Goal: Task Accomplishment & Management: Complete application form

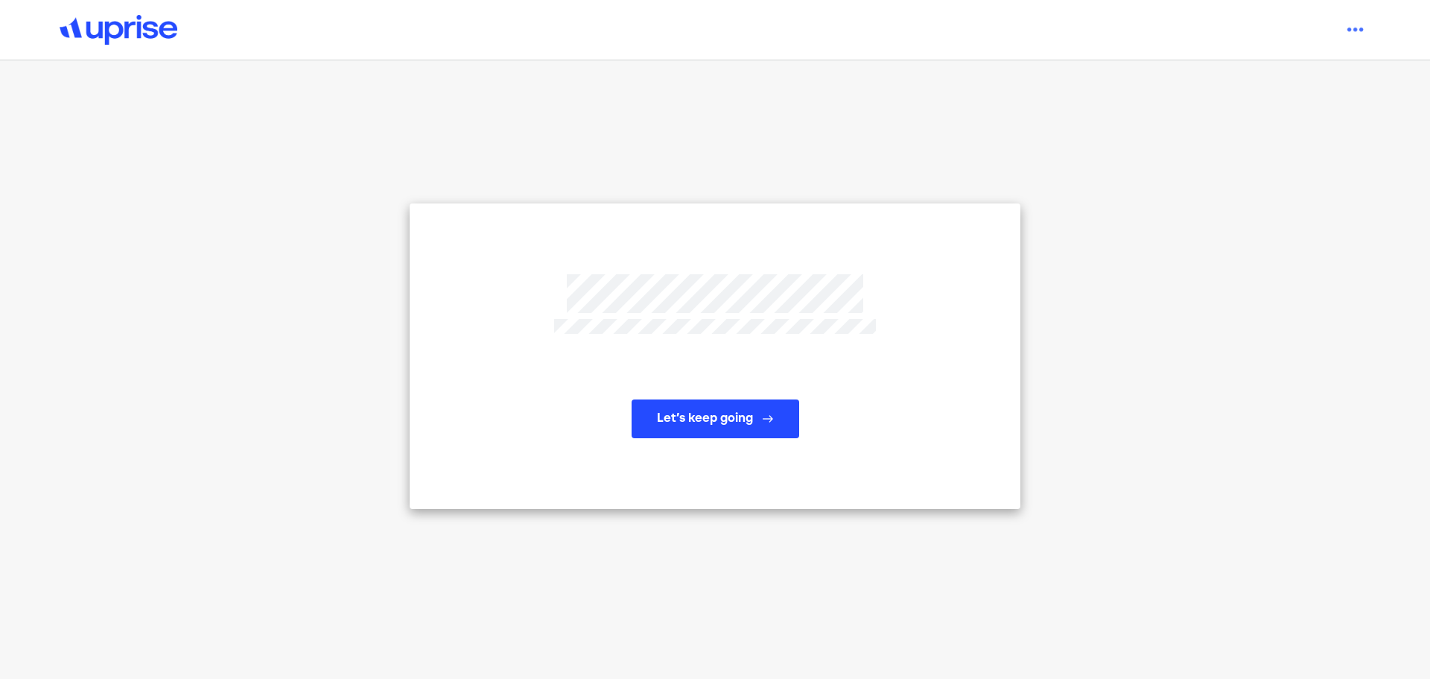
click at [732, 428] on button "Let’s keep going" at bounding box center [716, 418] width 168 height 39
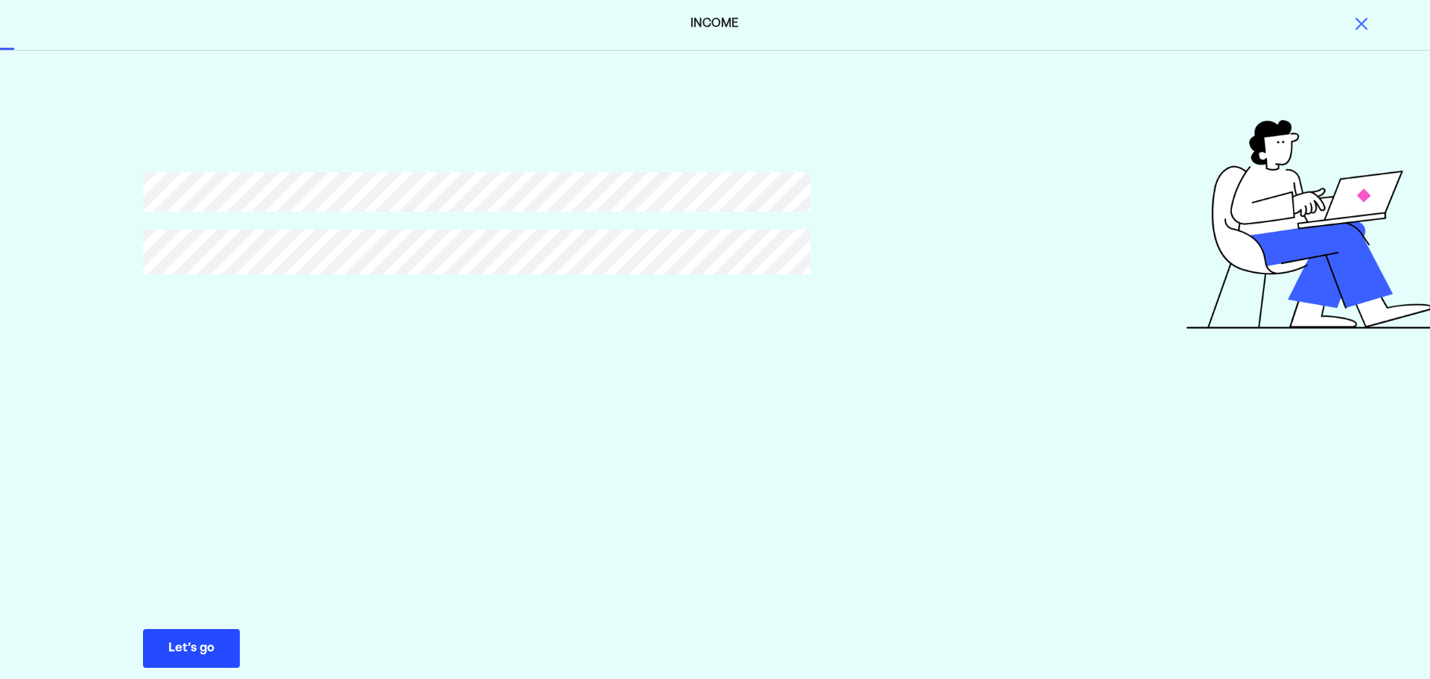
click at [214, 647] on div "Let’s go" at bounding box center [191, 648] width 46 height 18
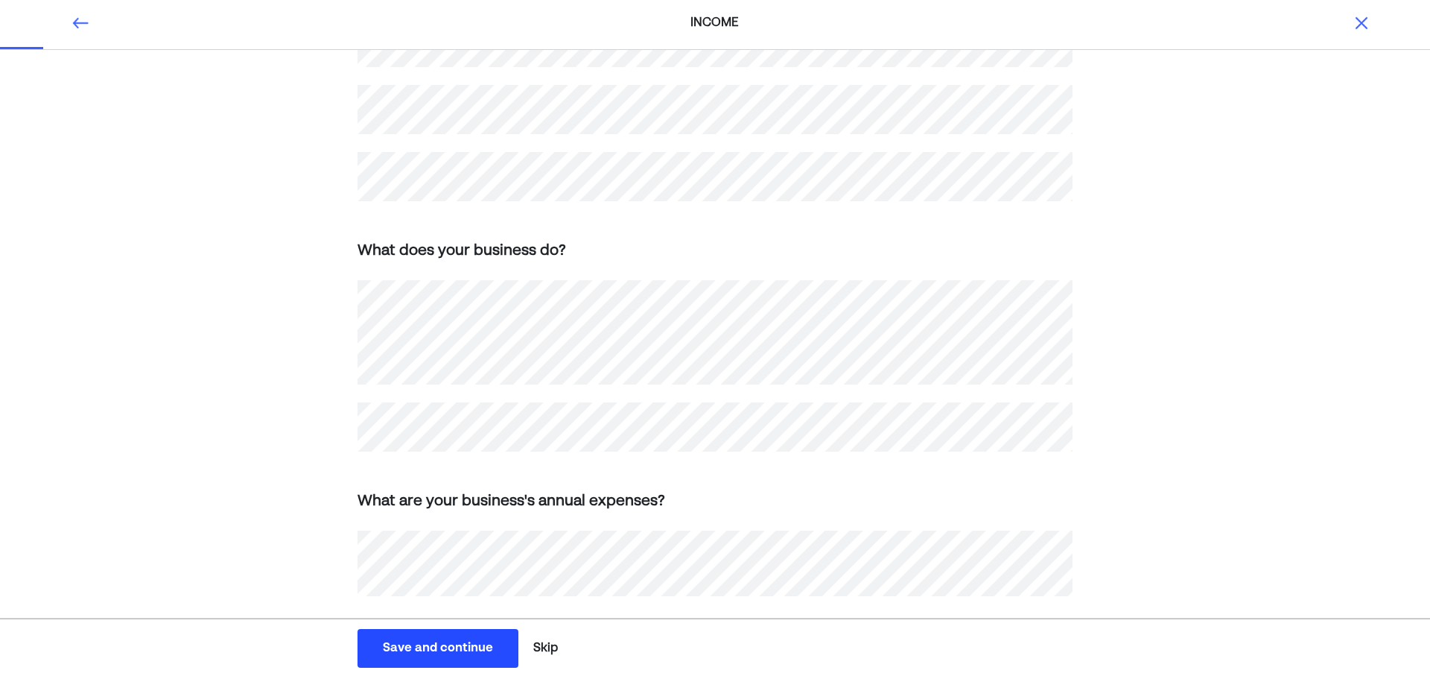
scroll to position [382, 0]
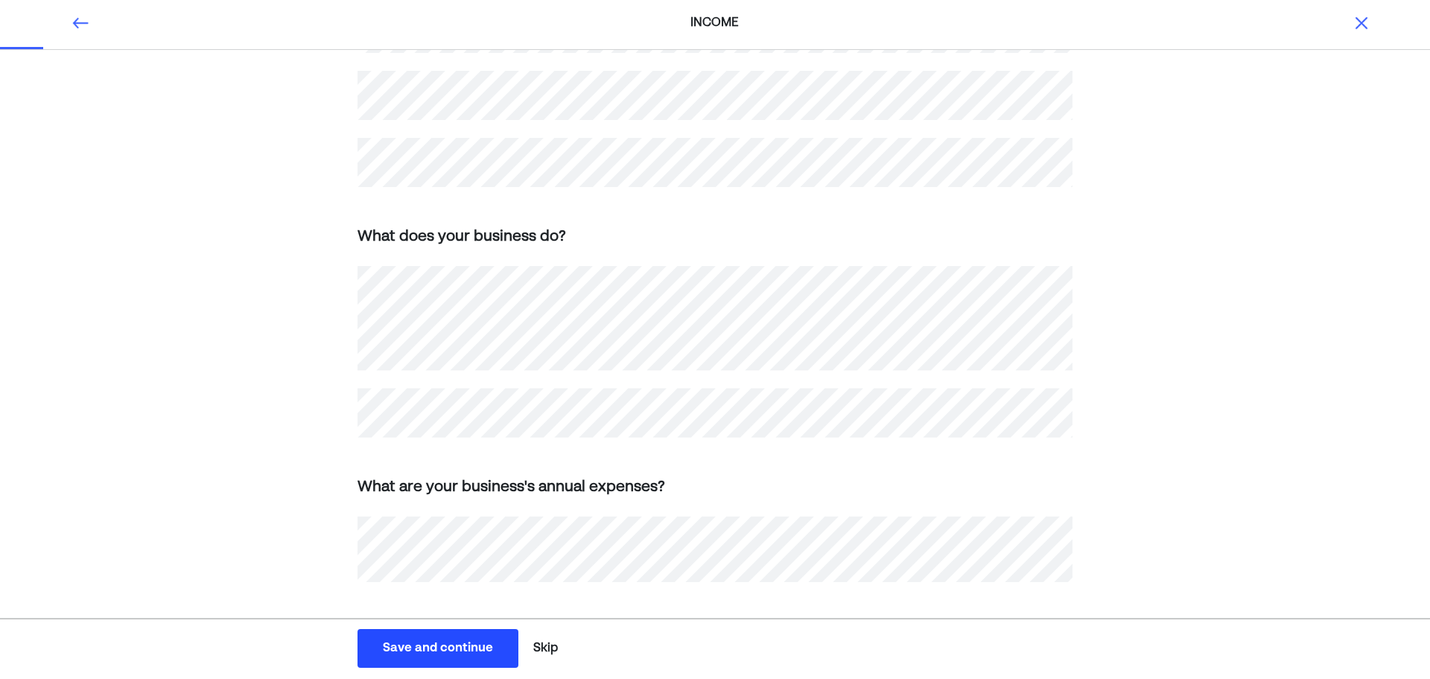
click at [437, 650] on div "Save and continue" at bounding box center [438, 648] width 110 height 18
click at [452, 647] on div "Save and continue" at bounding box center [438, 648] width 110 height 18
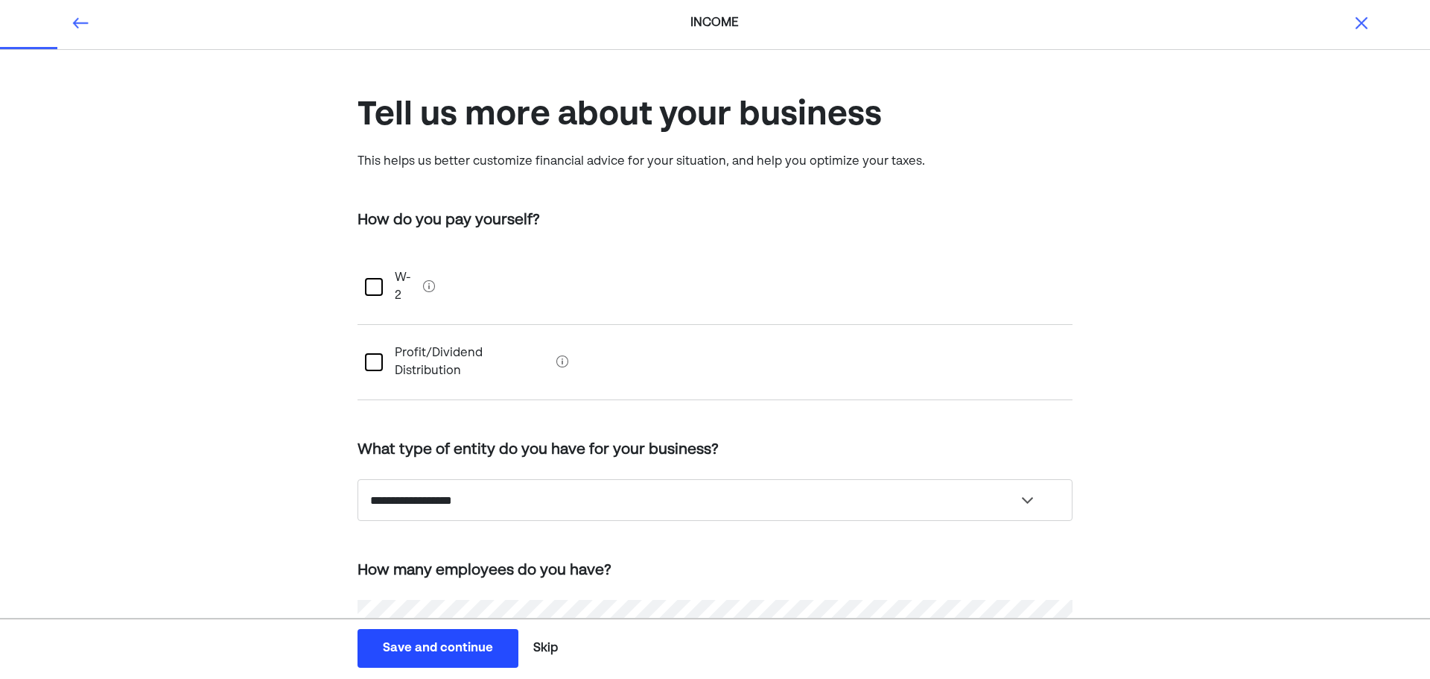
scroll to position [0, 0]
click at [376, 279] on div at bounding box center [374, 288] width 18 height 18
click at [484, 480] on select "**********" at bounding box center [715, 501] width 715 height 42
select select "**********"
click at [358, 480] on select "**********" at bounding box center [715, 501] width 715 height 42
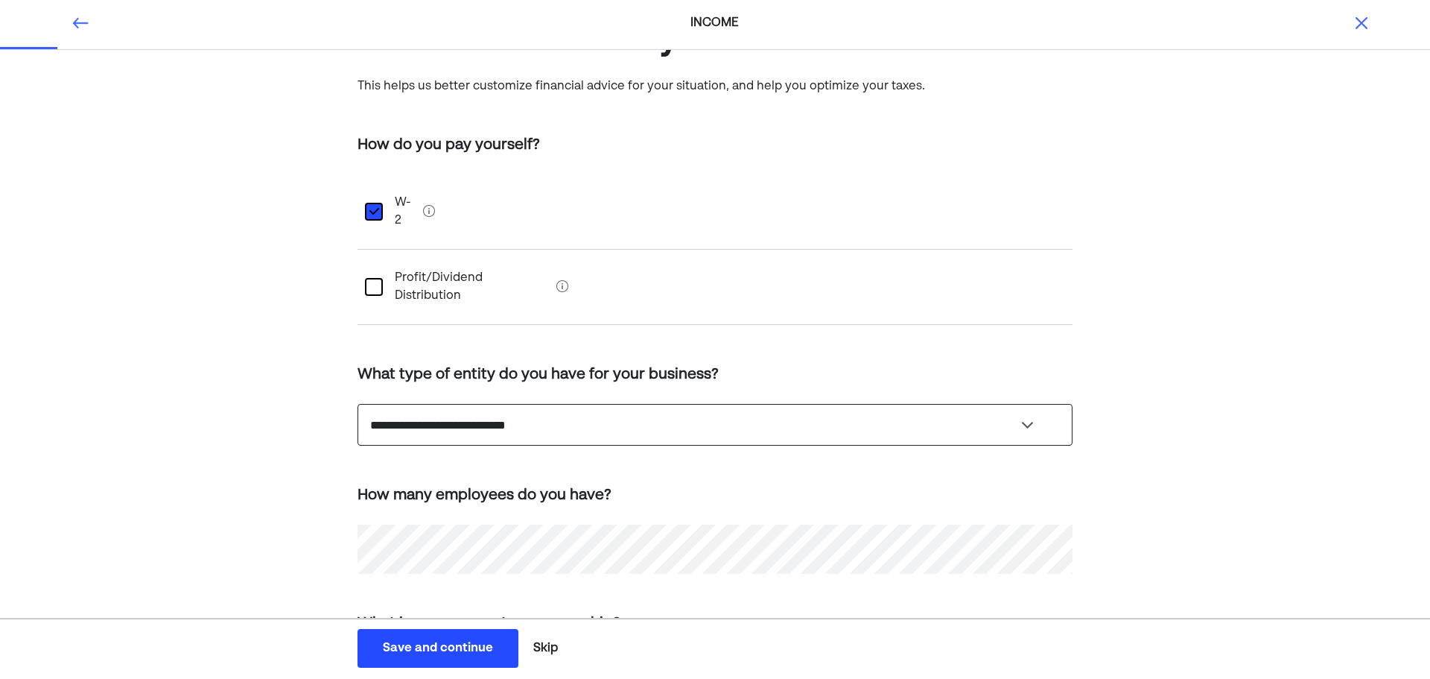
scroll to position [149, 0]
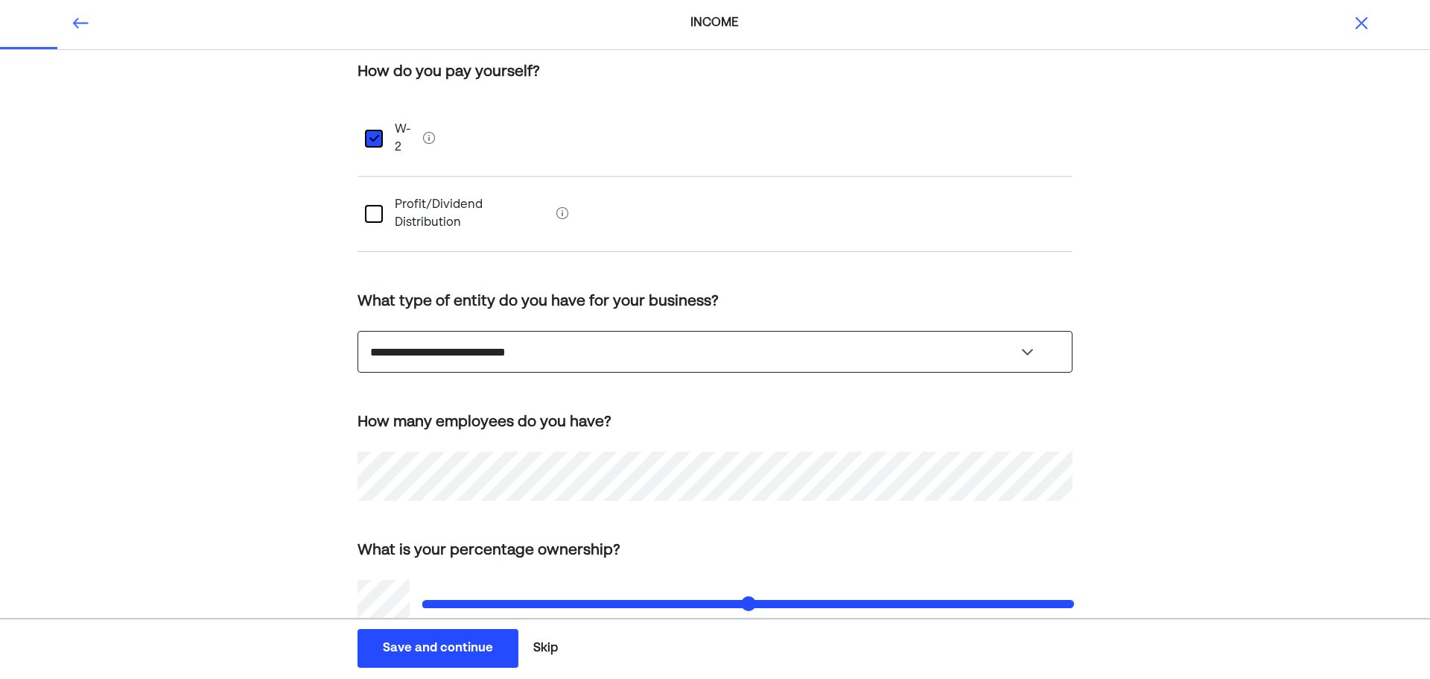
click at [445, 331] on select "**********" at bounding box center [715, 352] width 715 height 42
click at [358, 331] on select "**********" at bounding box center [715, 352] width 715 height 42
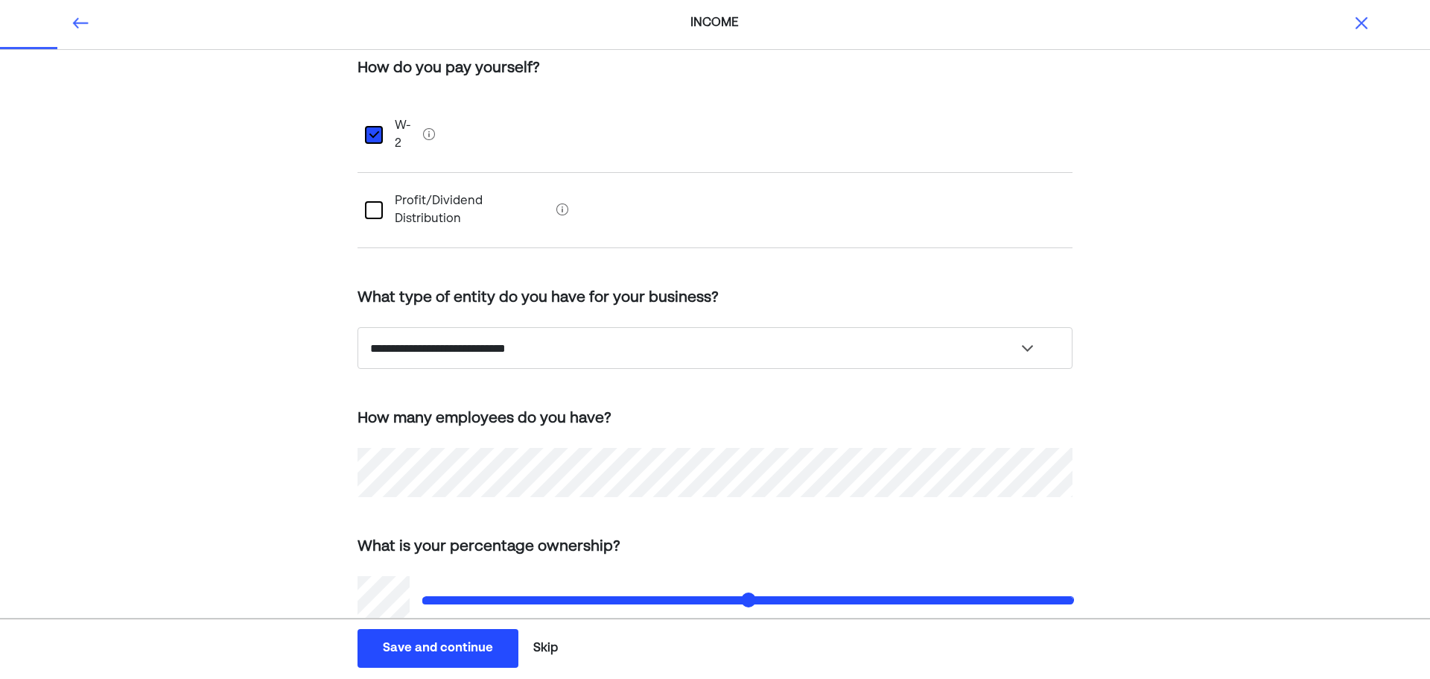
click at [420, 653] on div "Save and continue" at bounding box center [438, 648] width 110 height 18
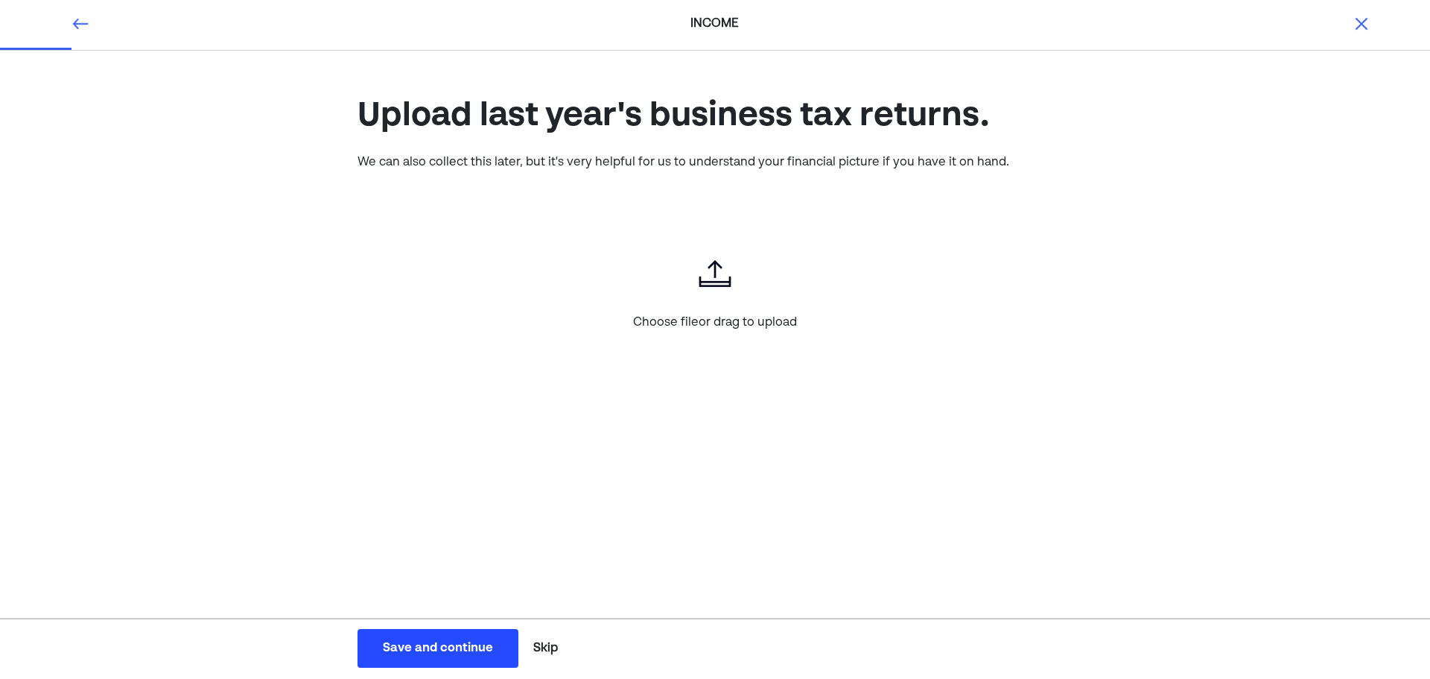
click at [551, 647] on button "Skip" at bounding box center [545, 647] width 37 height 37
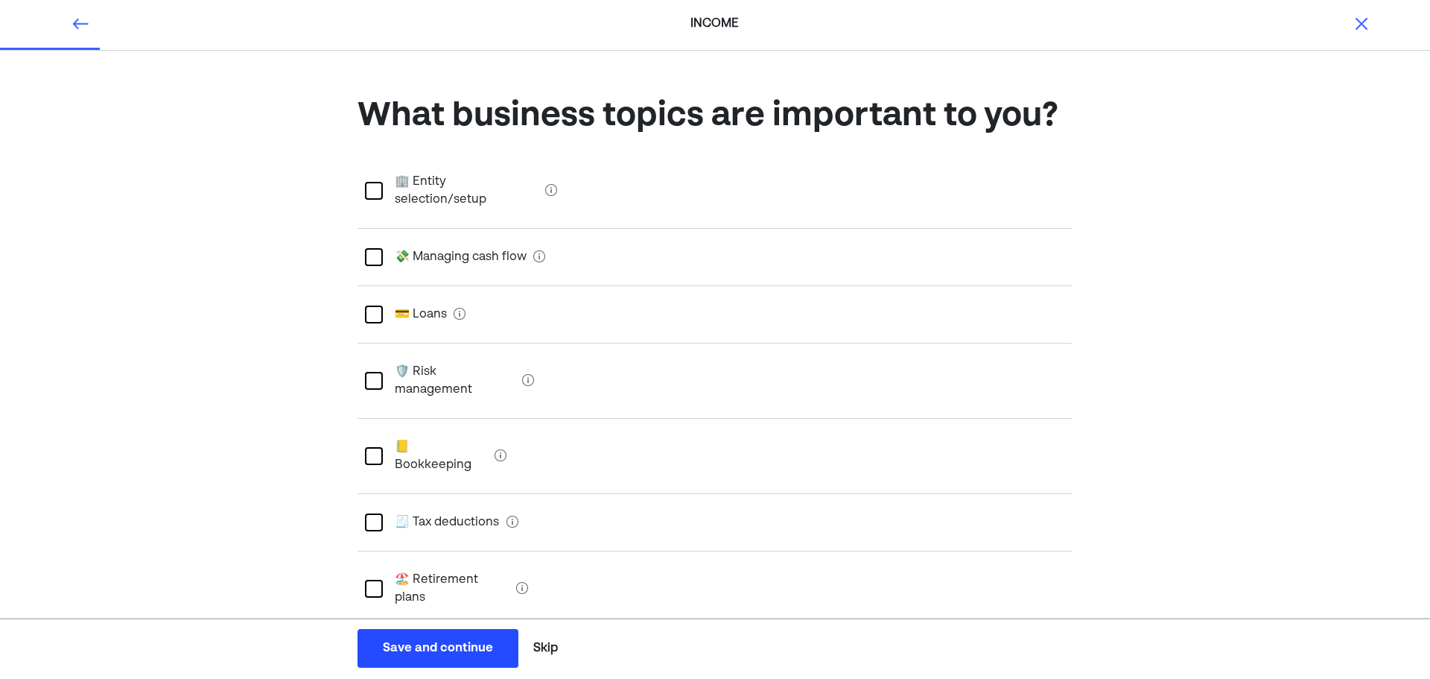
click at [373, 182] on div at bounding box center [374, 191] width 18 height 18
click at [374, 248] on div at bounding box center [374, 257] width 18 height 18
click at [370, 305] on div at bounding box center [374, 314] width 18 height 18
click at [372, 419] on div "📒 Bookkeeping" at bounding box center [715, 456] width 715 height 75
click at [374, 513] on div at bounding box center [374, 522] width 18 height 18
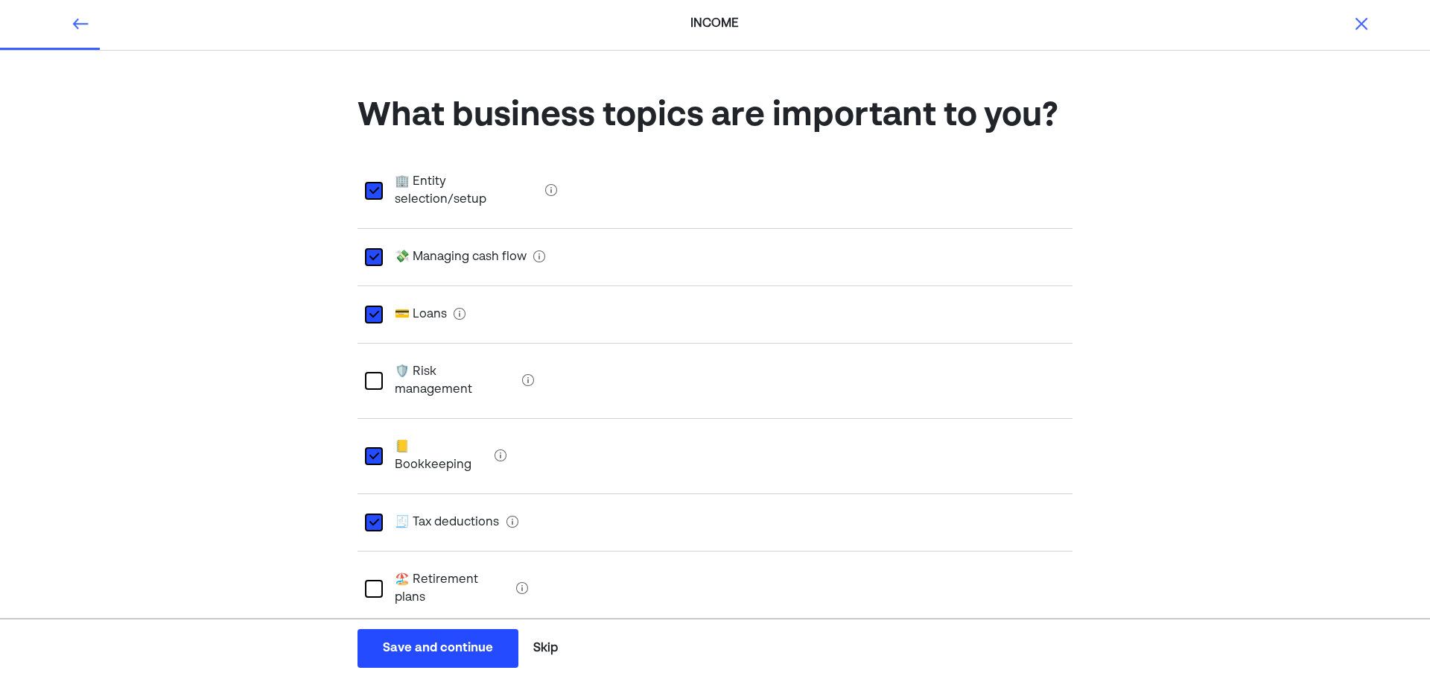
click at [375, 655] on div at bounding box center [374, 664] width 18 height 18
click at [373, 580] on div at bounding box center [374, 589] width 18 height 18
click at [451, 650] on div "Save and continue" at bounding box center [438, 648] width 110 height 18
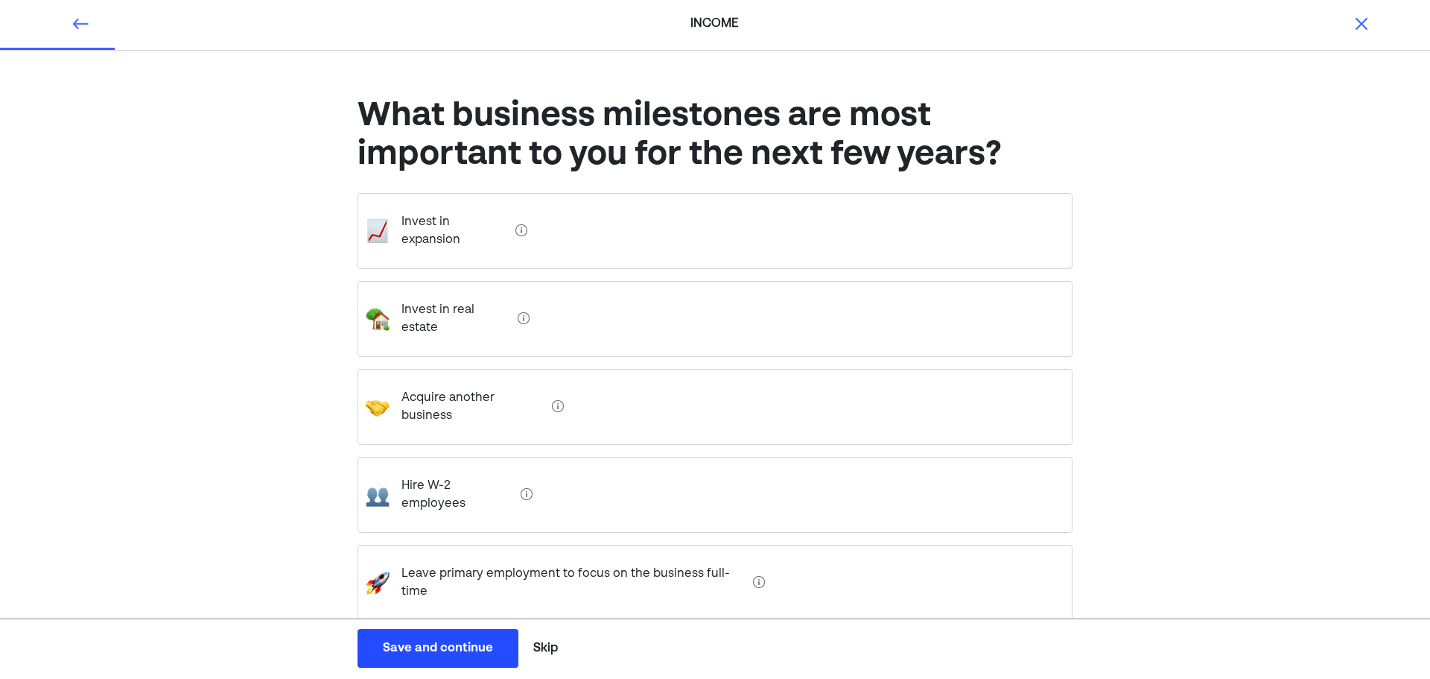
click at [463, 221] on expansion "Invest in expansion" at bounding box center [450, 231] width 120 height 60
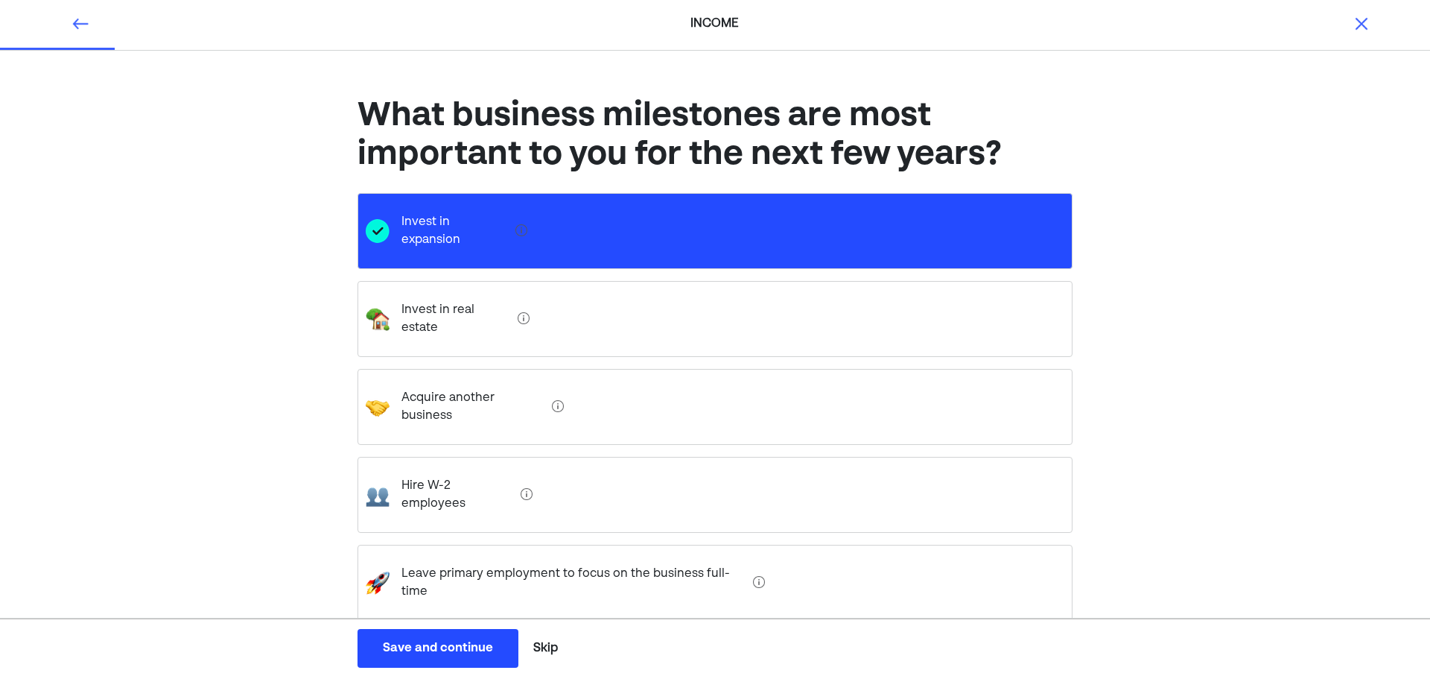
click at [460, 641] on strategy "Exit strategy" at bounding box center [431, 671] width 83 height 60
click at [451, 645] on div "Save and continue" at bounding box center [438, 648] width 110 height 18
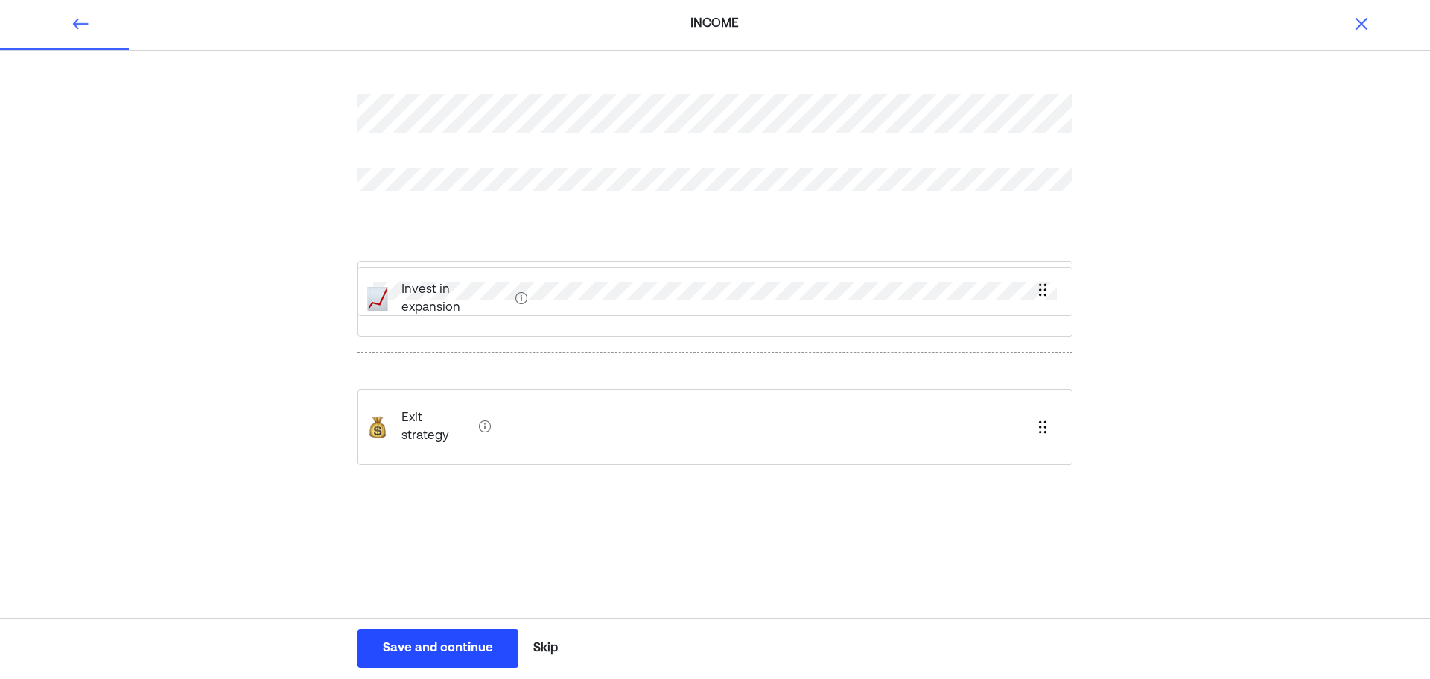
click at [472, 289] on div "Invest in expansion Exit strategy" at bounding box center [715, 297] width 715 height 478
drag, startPoint x: 470, startPoint y: 422, endPoint x: 493, endPoint y: 305, distance: 119.2
click at [425, 647] on div "Save and continue" at bounding box center [438, 648] width 110 height 18
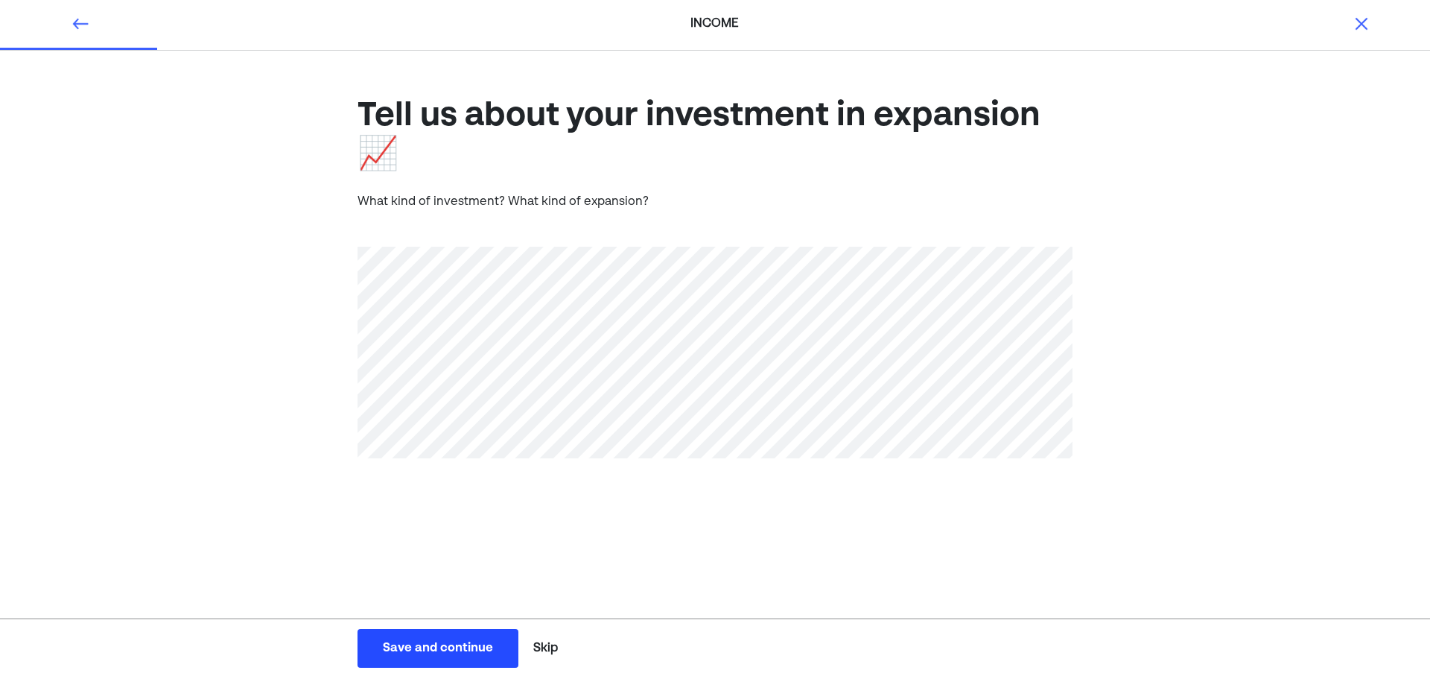
click at [413, 653] on div "Save and continue" at bounding box center [438, 648] width 110 height 18
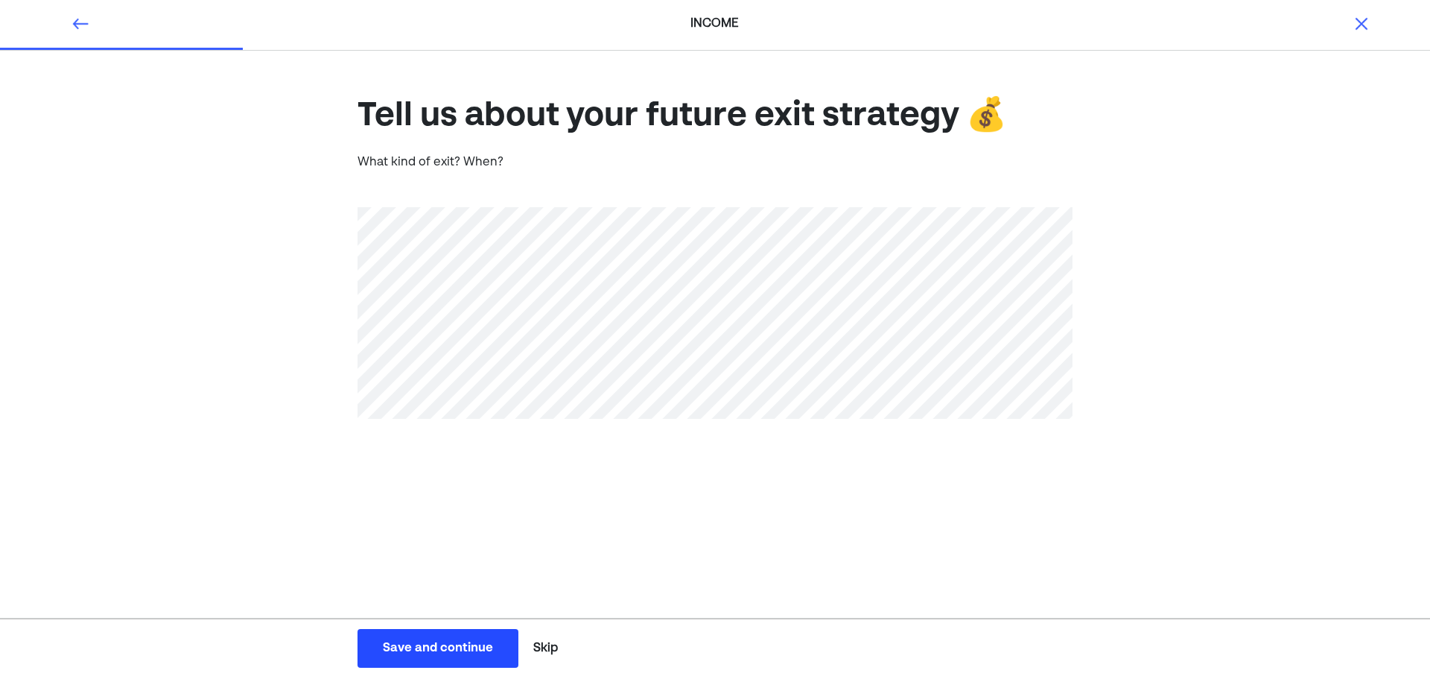
click at [415, 658] on button "Save and continue Save Save and continue" at bounding box center [438, 648] width 161 height 39
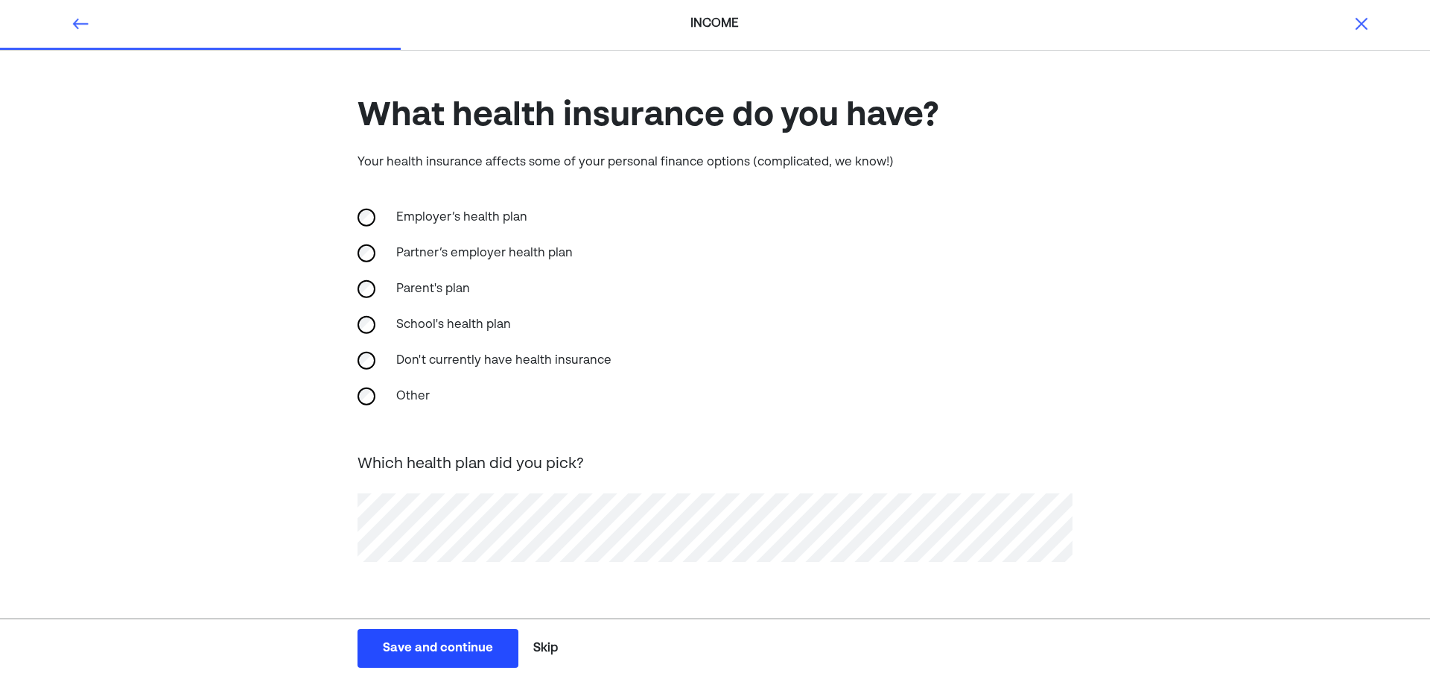
click at [437, 652] on div "Save and continue" at bounding box center [438, 648] width 110 height 18
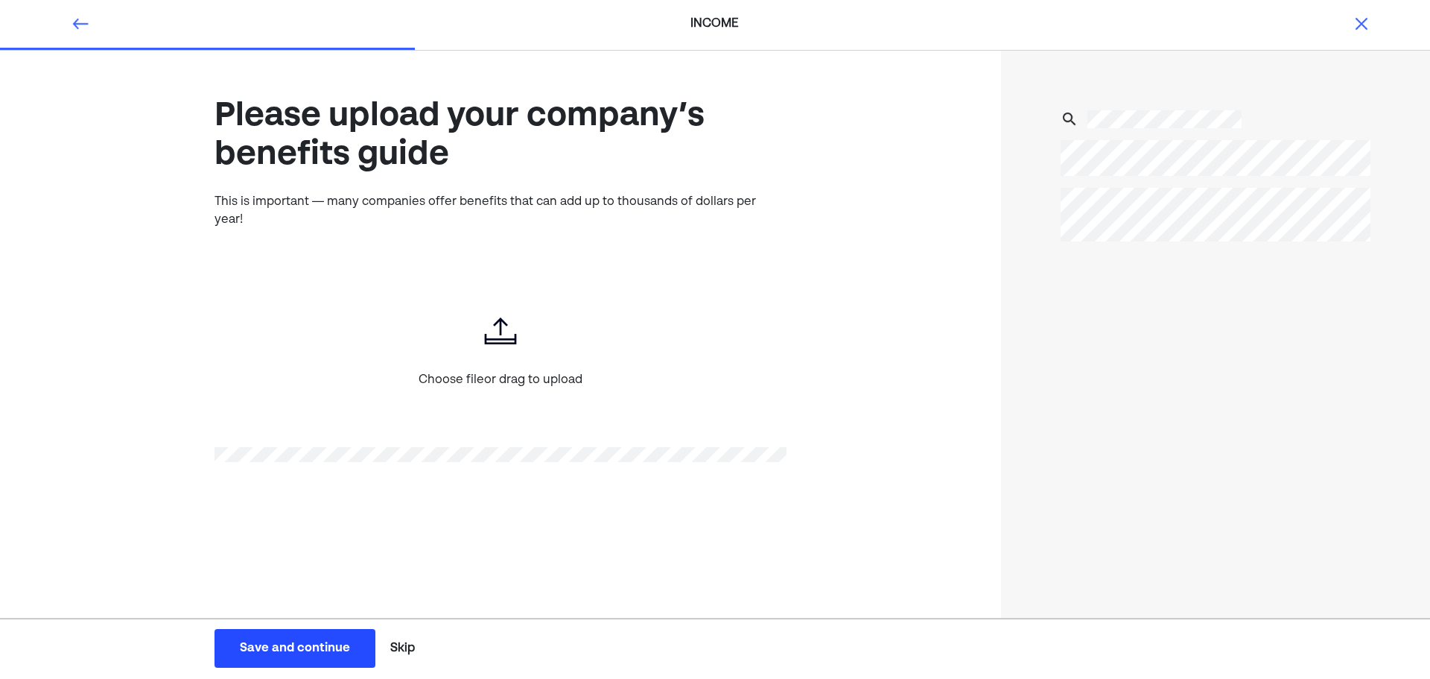
click at [406, 646] on button "Skip" at bounding box center [402, 647] width 37 height 37
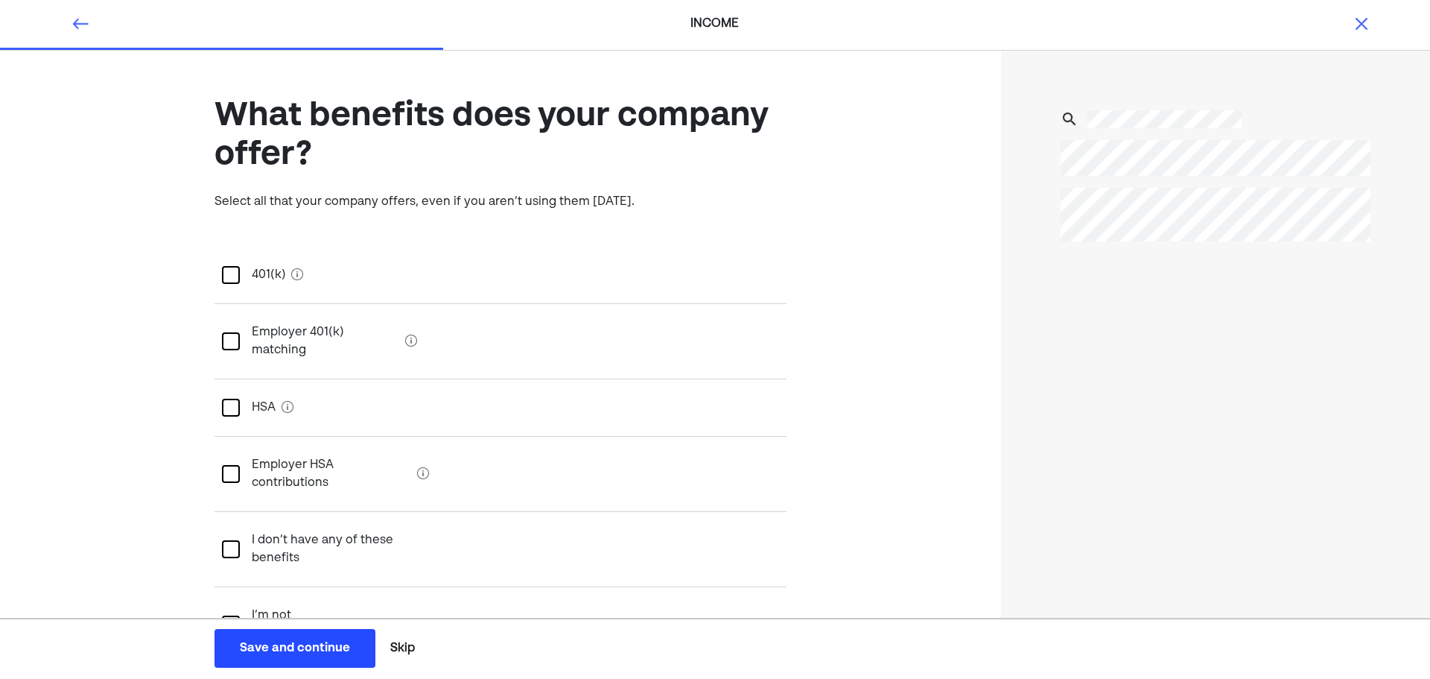
click at [241, 273] on div "401(k)" at bounding box center [262, 275] width 45 height 42
click at [285, 653] on div "Save and continue" at bounding box center [295, 648] width 110 height 18
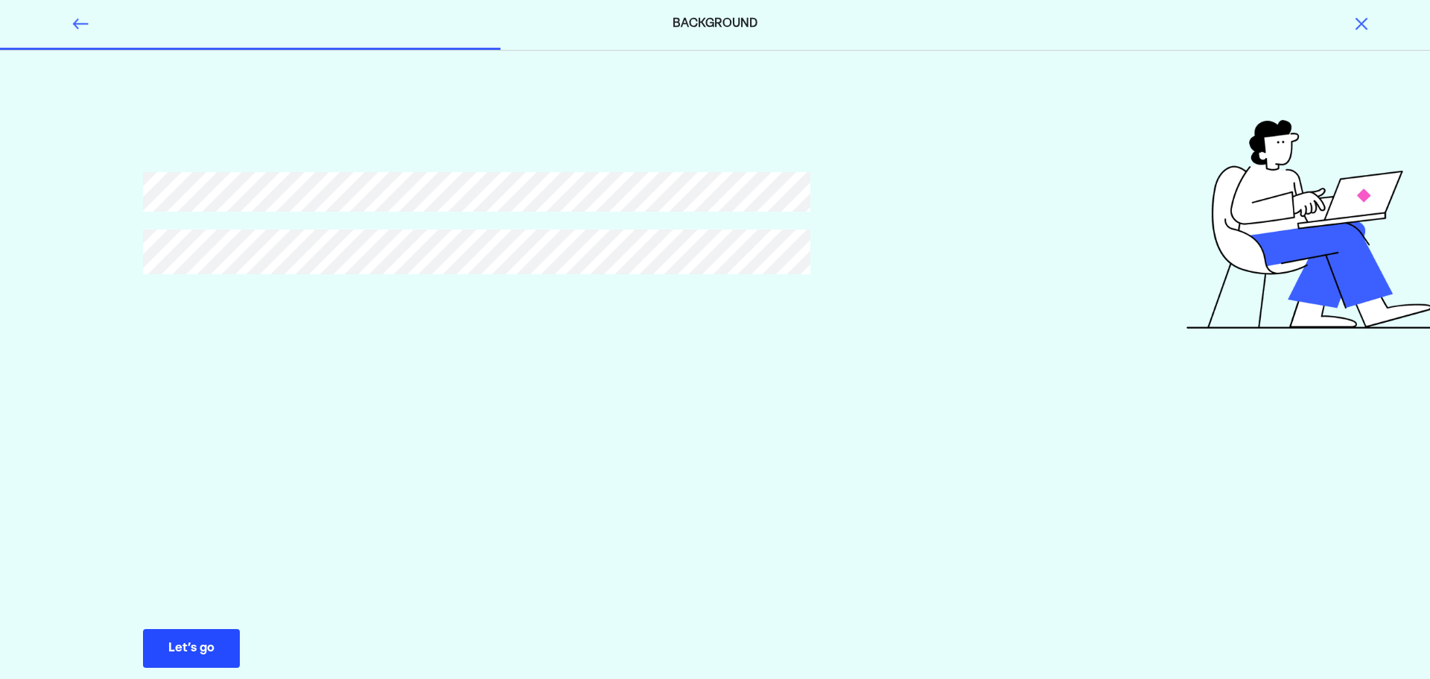
click at [1359, 25] on img at bounding box center [1362, 24] width 18 height 18
